Goal: Entertainment & Leisure: Consume media (video, audio)

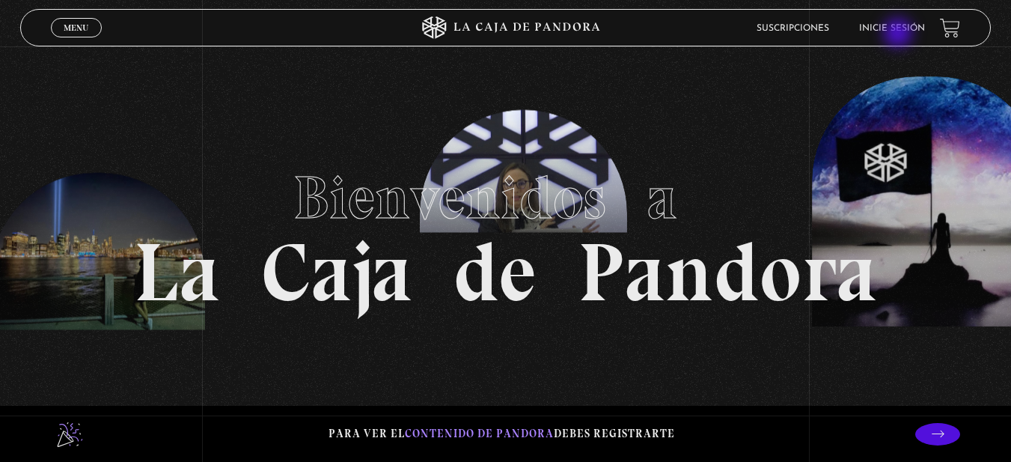
click at [899, 34] on li "Inicie sesión" at bounding box center [892, 27] width 66 height 23
click at [891, 19] on li "Inicie sesión" at bounding box center [892, 27] width 66 height 23
click at [893, 29] on link "Inicie sesión" at bounding box center [892, 28] width 66 height 9
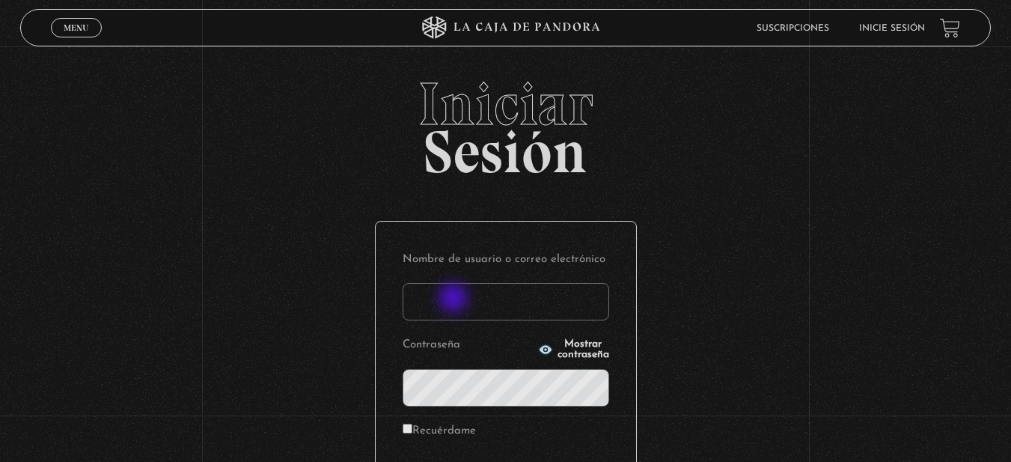
drag, startPoint x: 455, startPoint y: 299, endPoint x: 475, endPoint y: 311, distance: 23.5
click at [458, 302] on input "Nombre de usuario o correo electrónico" at bounding box center [506, 301] width 207 height 37
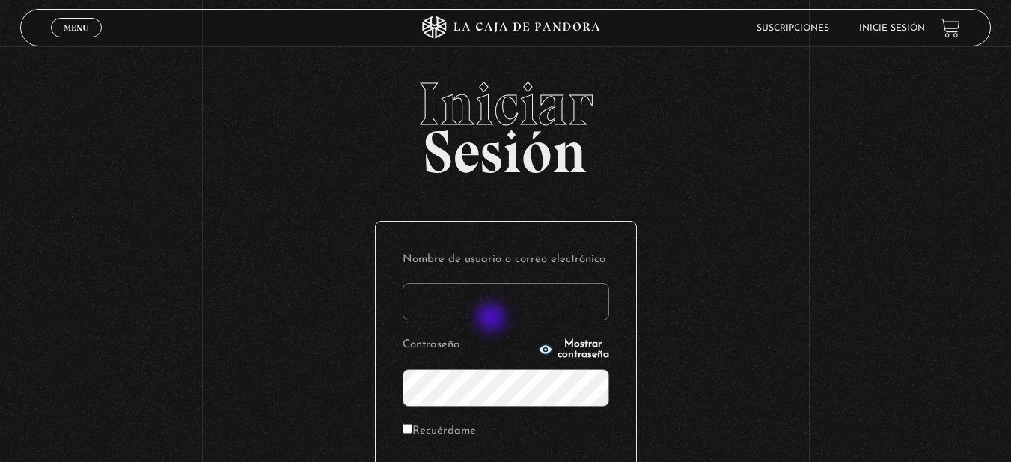
type input "laurapatri2208@gmail.com"
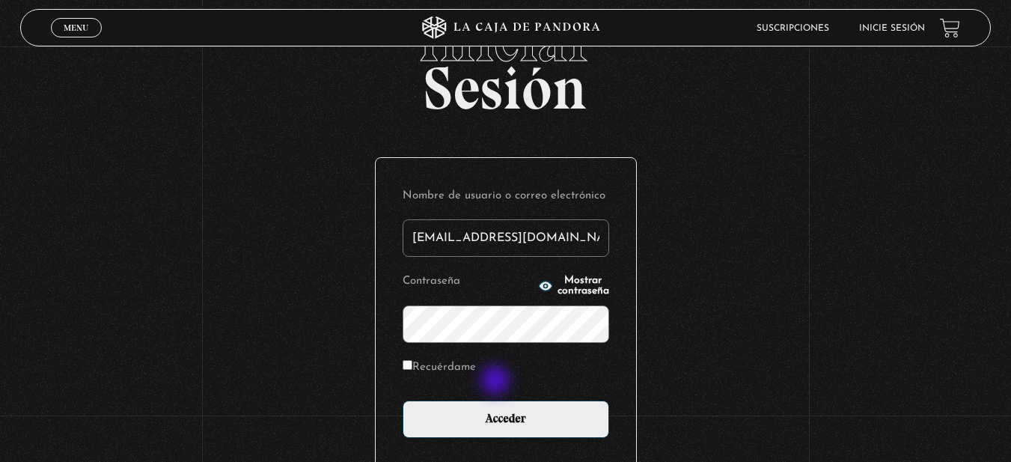
scroll to position [150, 0]
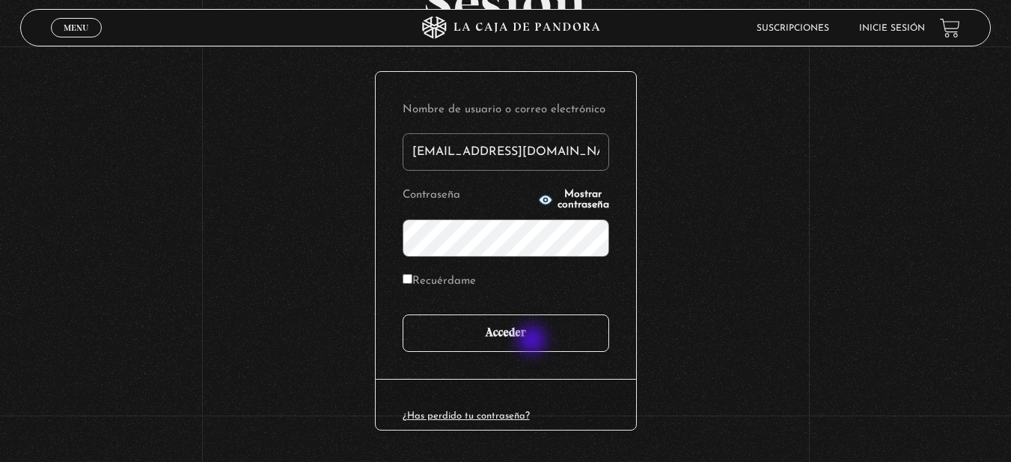
click at [534, 334] on input "Acceder" at bounding box center [506, 332] width 207 height 37
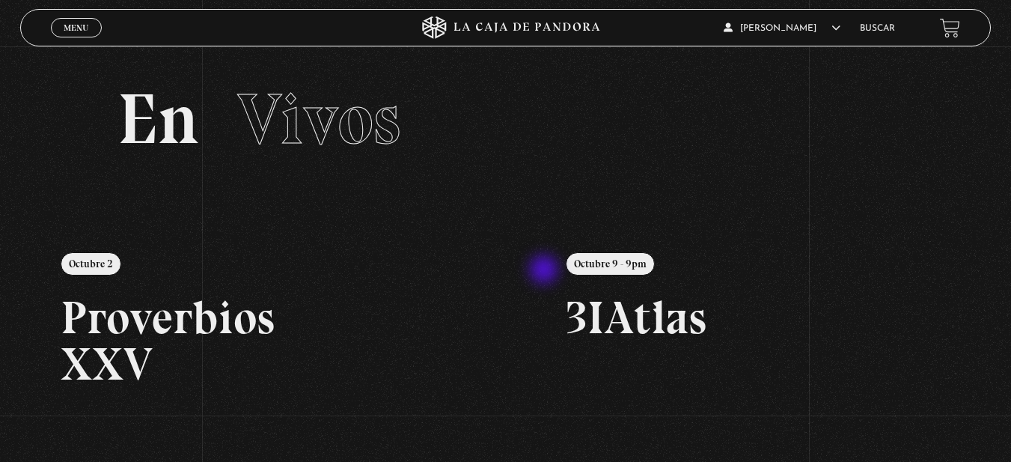
scroll to position [75, 0]
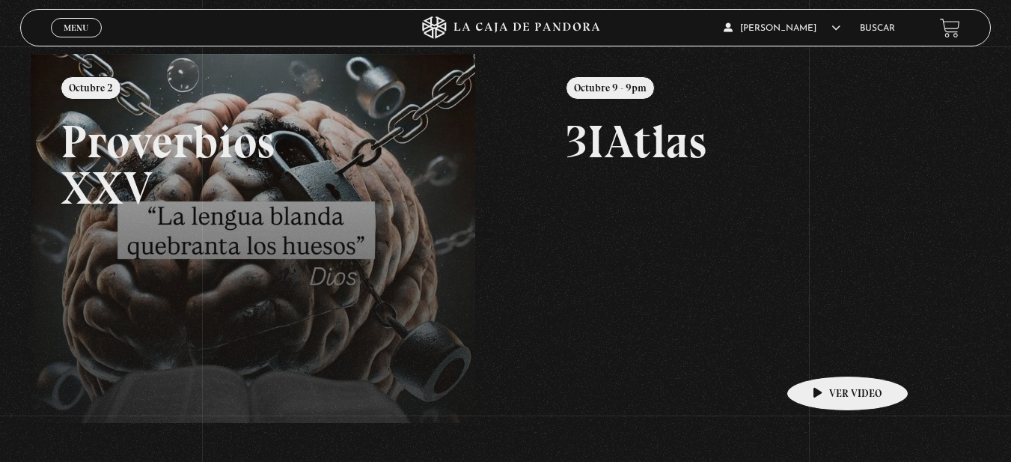
scroll to position [150, 0]
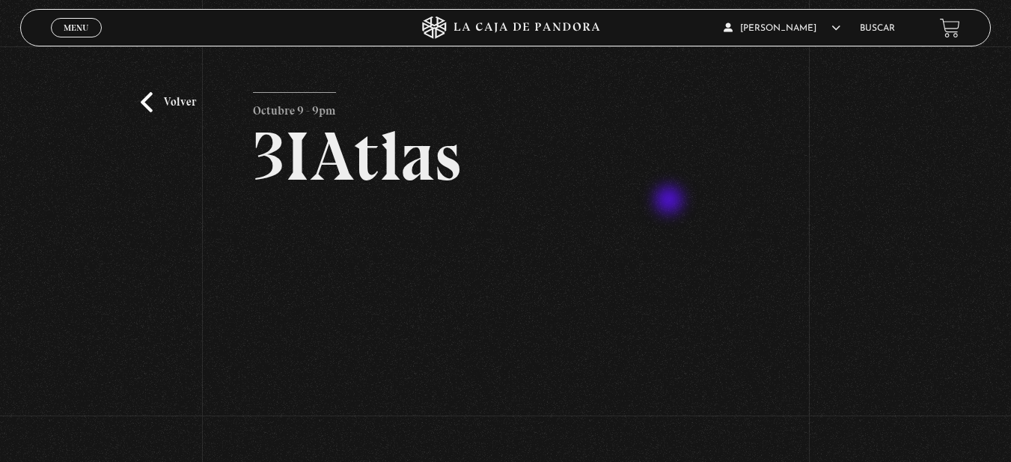
drag, startPoint x: 674, startPoint y: 204, endPoint x: 665, endPoint y: 195, distance: 13.2
click at [672, 202] on article "Octubre 9 - 9pm 3IAtlas" at bounding box center [505, 294] width 504 height 405
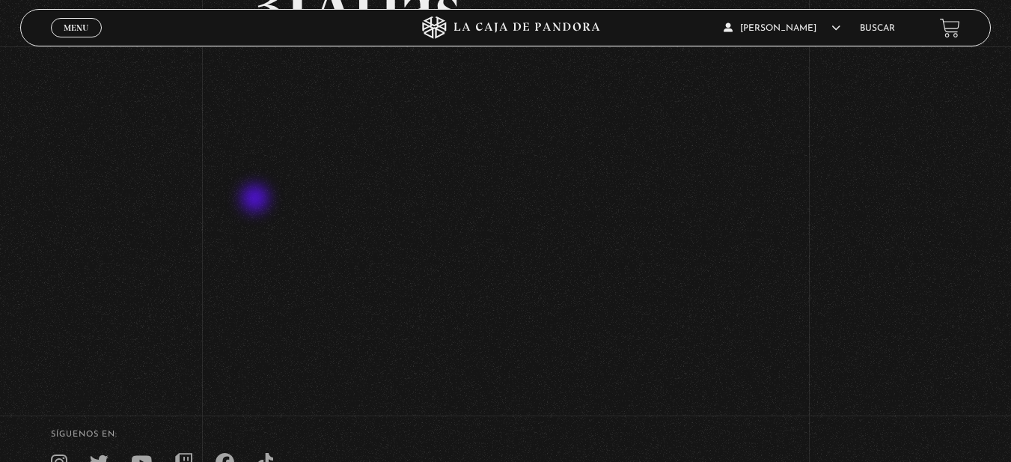
scroll to position [75, 0]
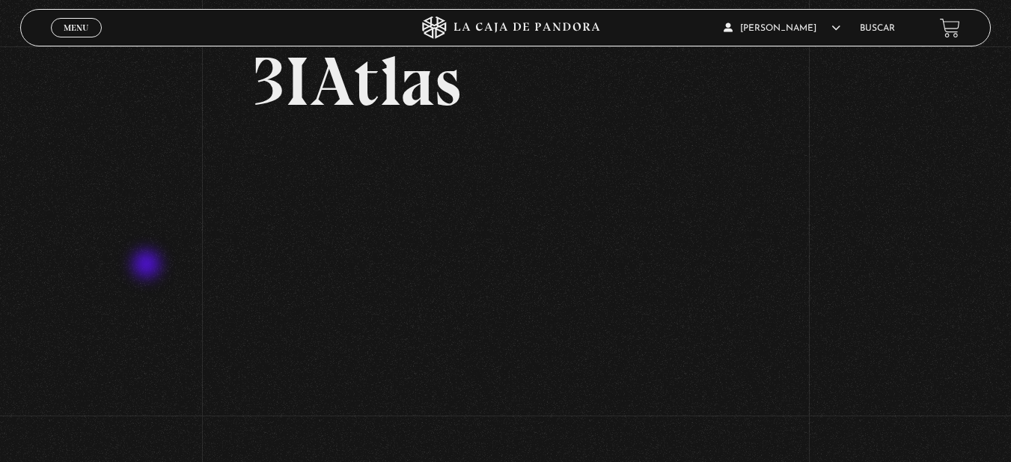
click at [148, 266] on div "Volver Octubre 9 - 9pm 3IAtlas" at bounding box center [505, 212] width 1011 height 481
click at [870, 331] on div "Volver Octubre 9 - 9pm 3IAtlas" at bounding box center [505, 212] width 1011 height 481
click at [54, 246] on div "Volver Octubre 9 - 9pm 3IAtlas" at bounding box center [505, 212] width 1011 height 481
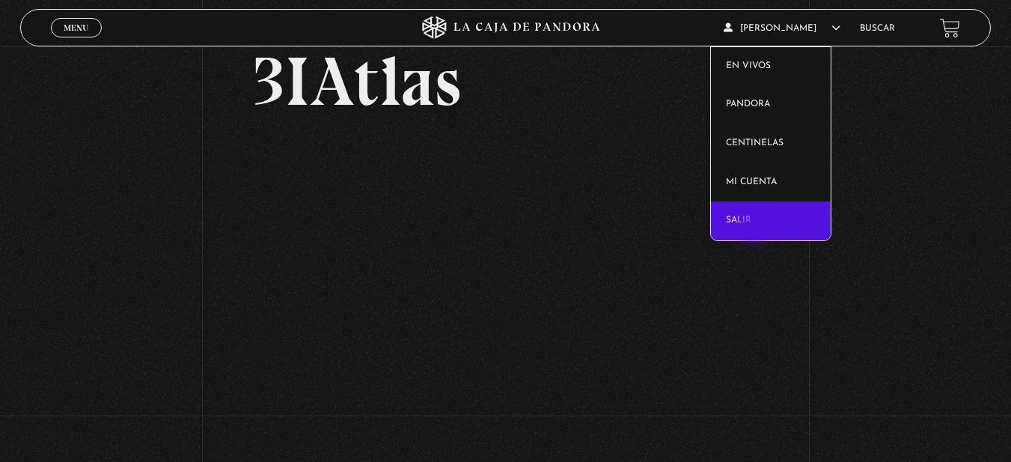
click at [754, 227] on link "Salir" at bounding box center [771, 220] width 120 height 39
